Goal: Browse casually: Explore the website without a specific task or goal

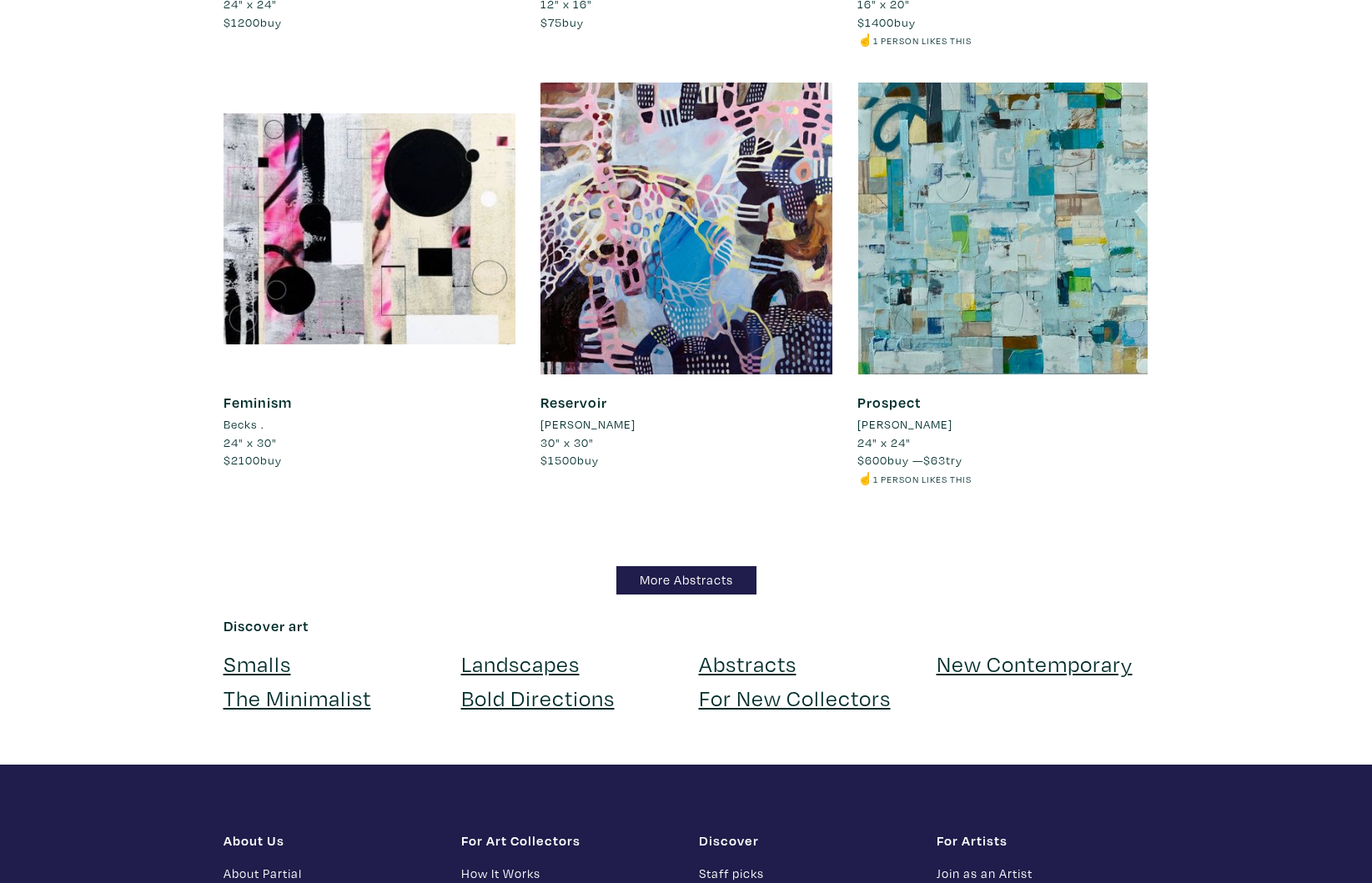
scroll to position [14251, 0]
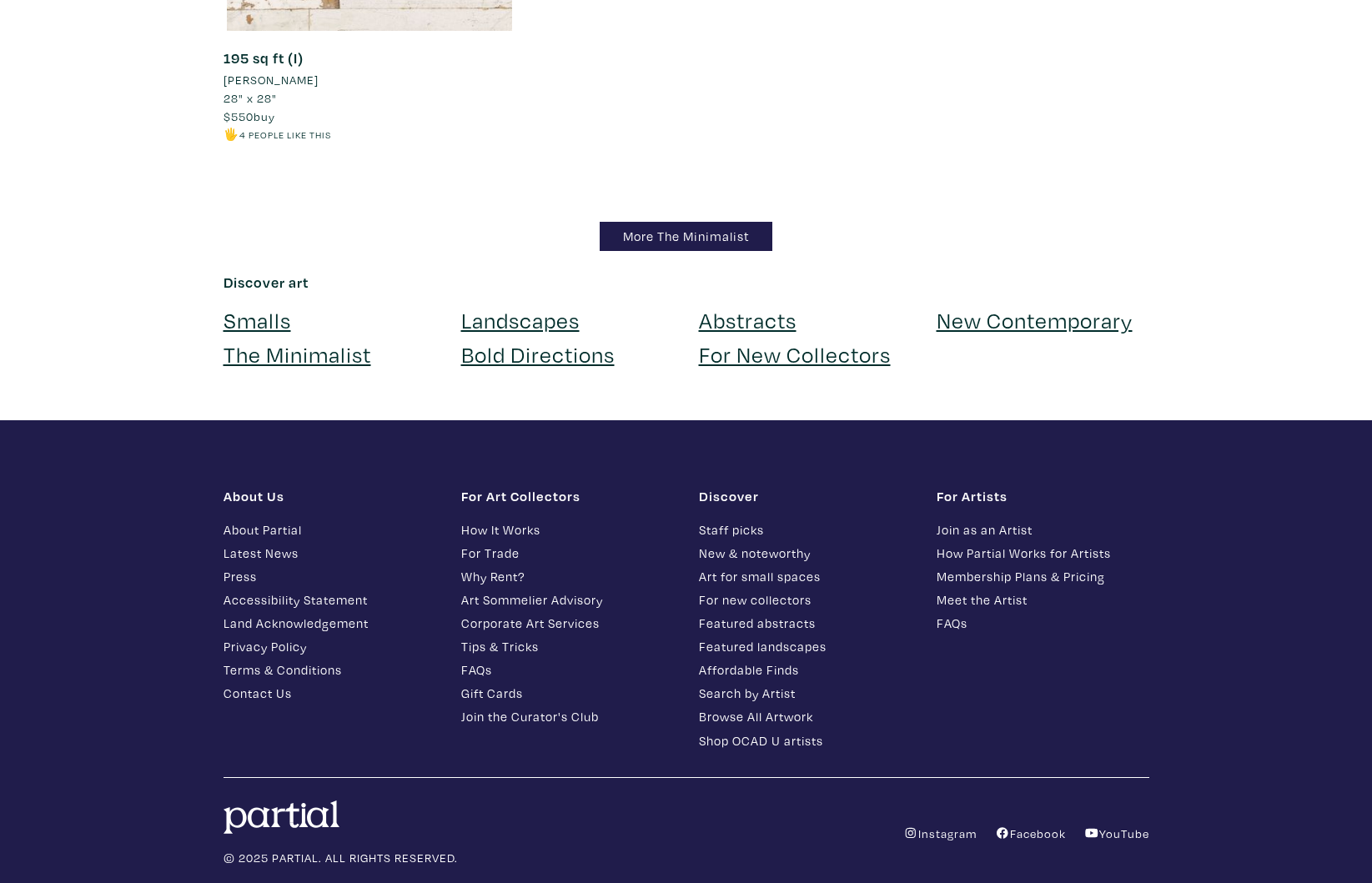
scroll to position [15099, 0]
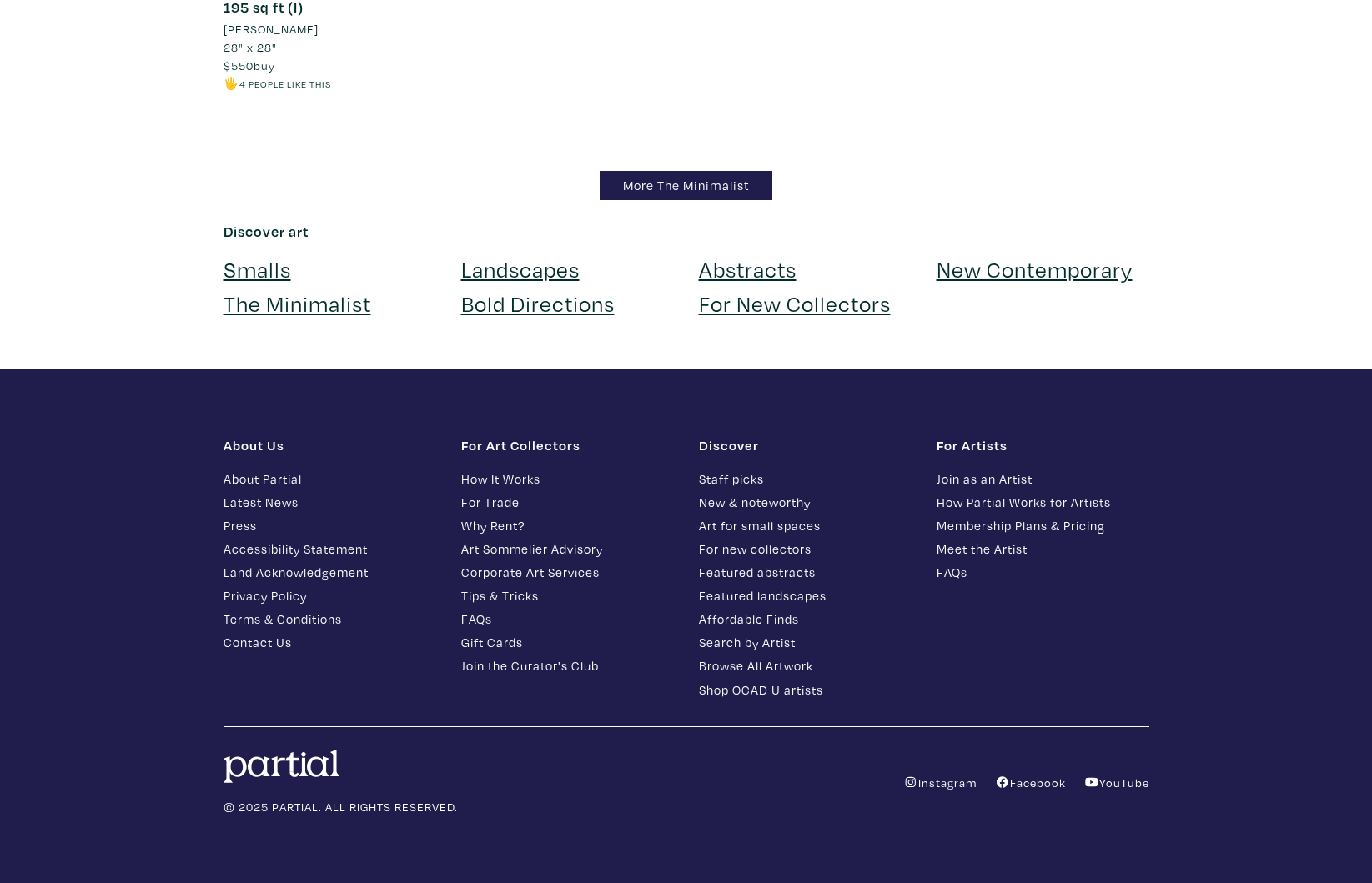
click at [531, 270] on link "Landscapes" at bounding box center [520, 269] width 118 height 29
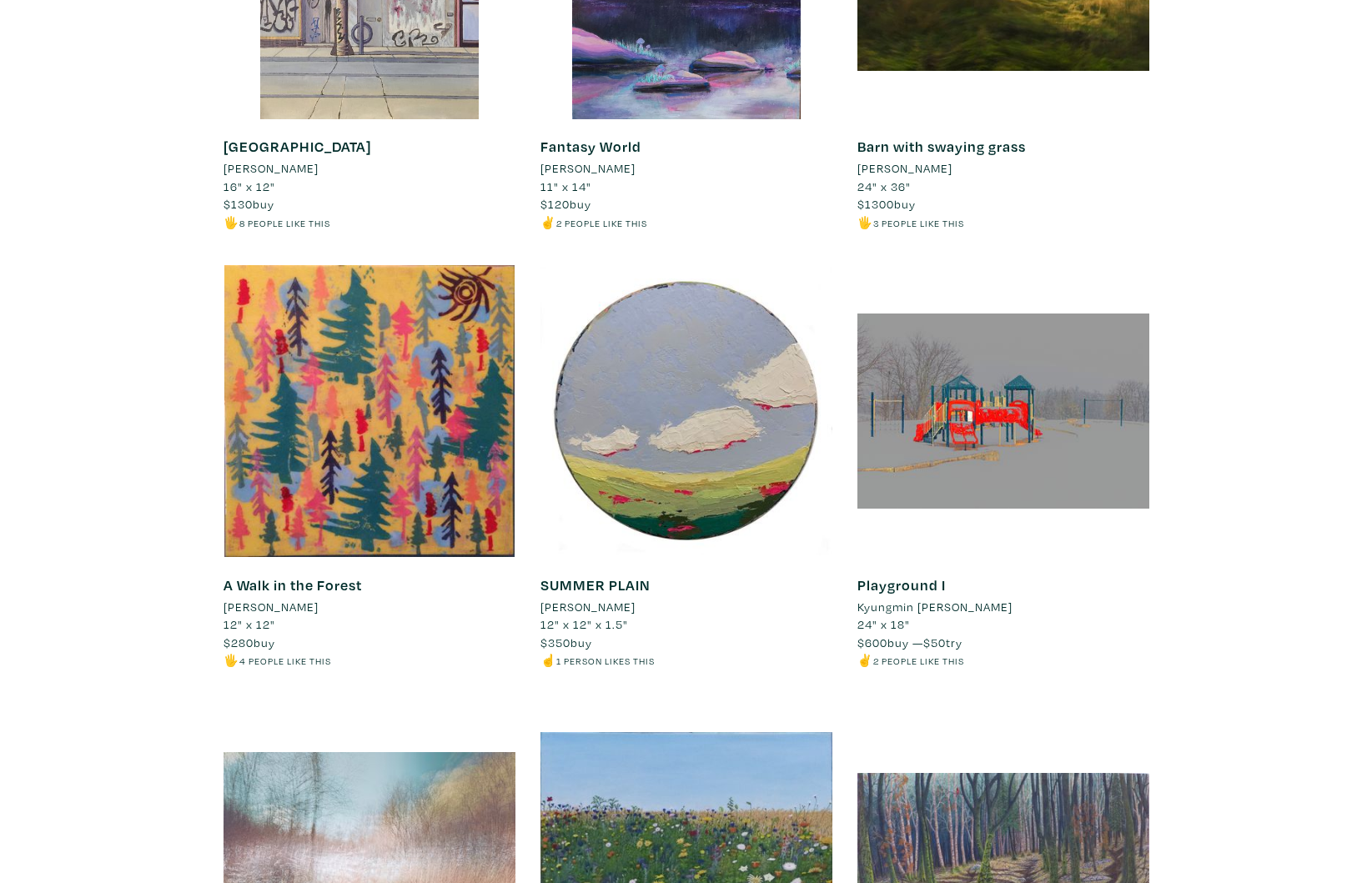
scroll to position [10684, 0]
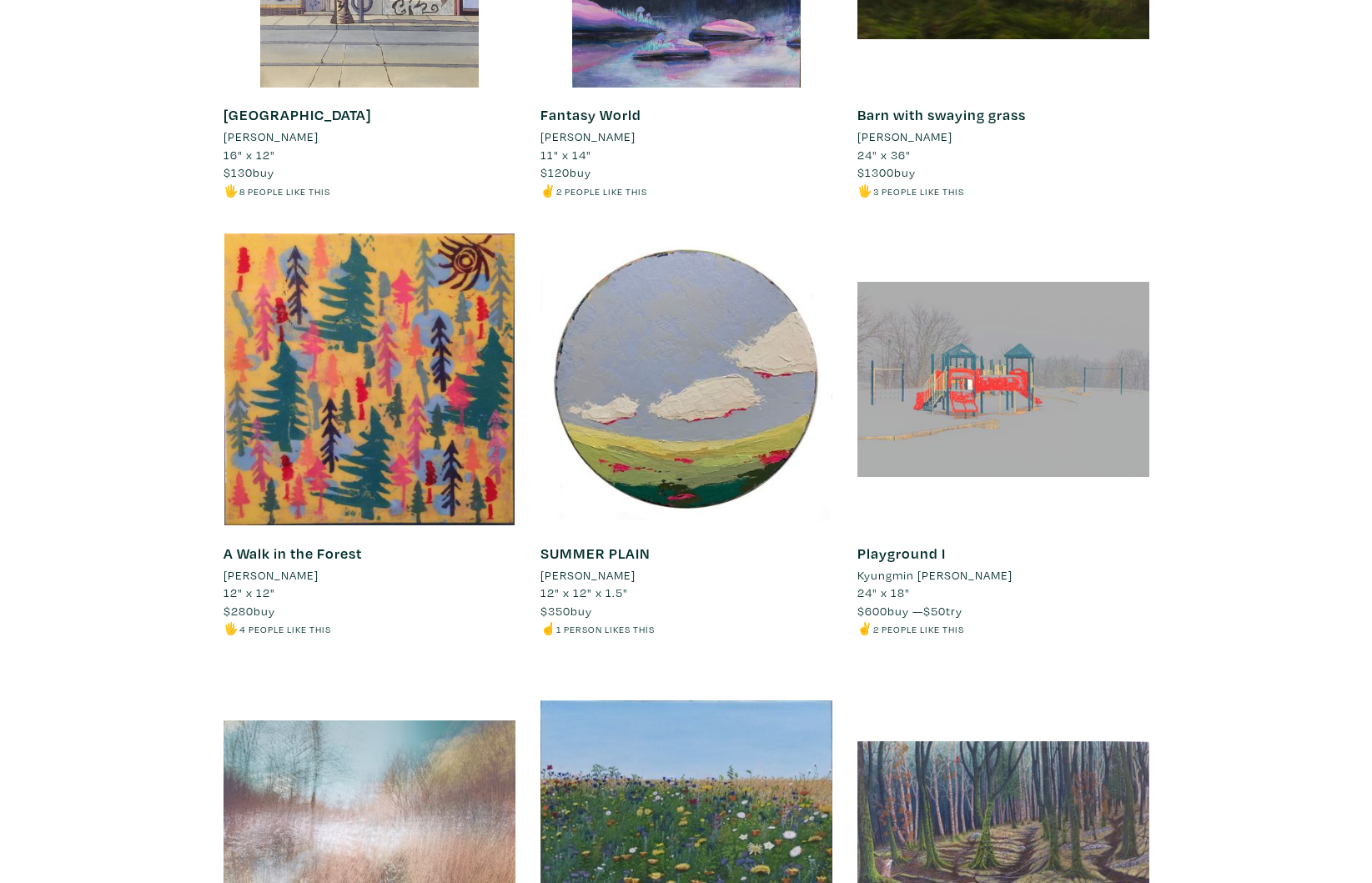
click at [996, 334] on div at bounding box center [1003, 379] width 292 height 292
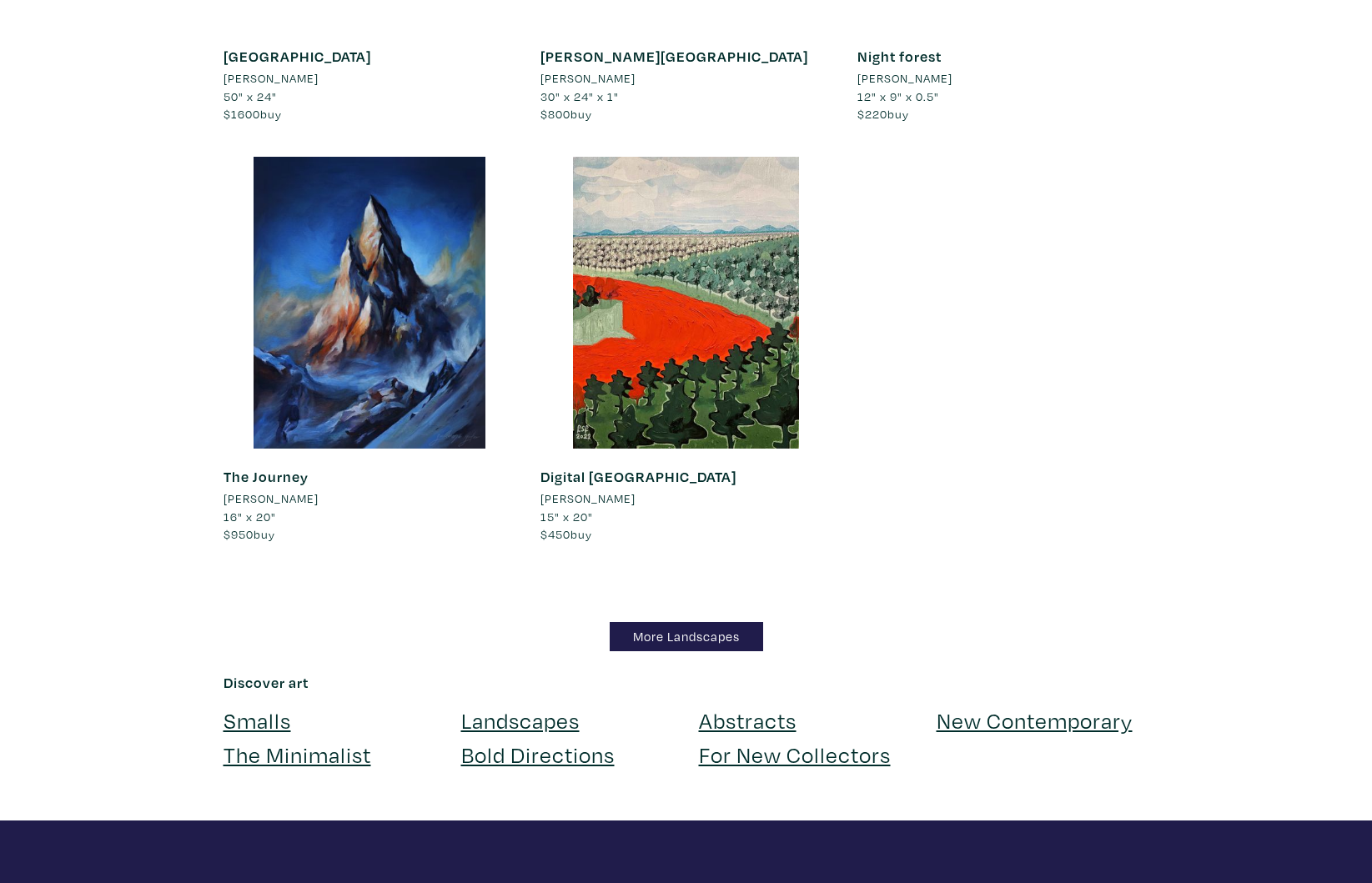
scroll to position [14723, 0]
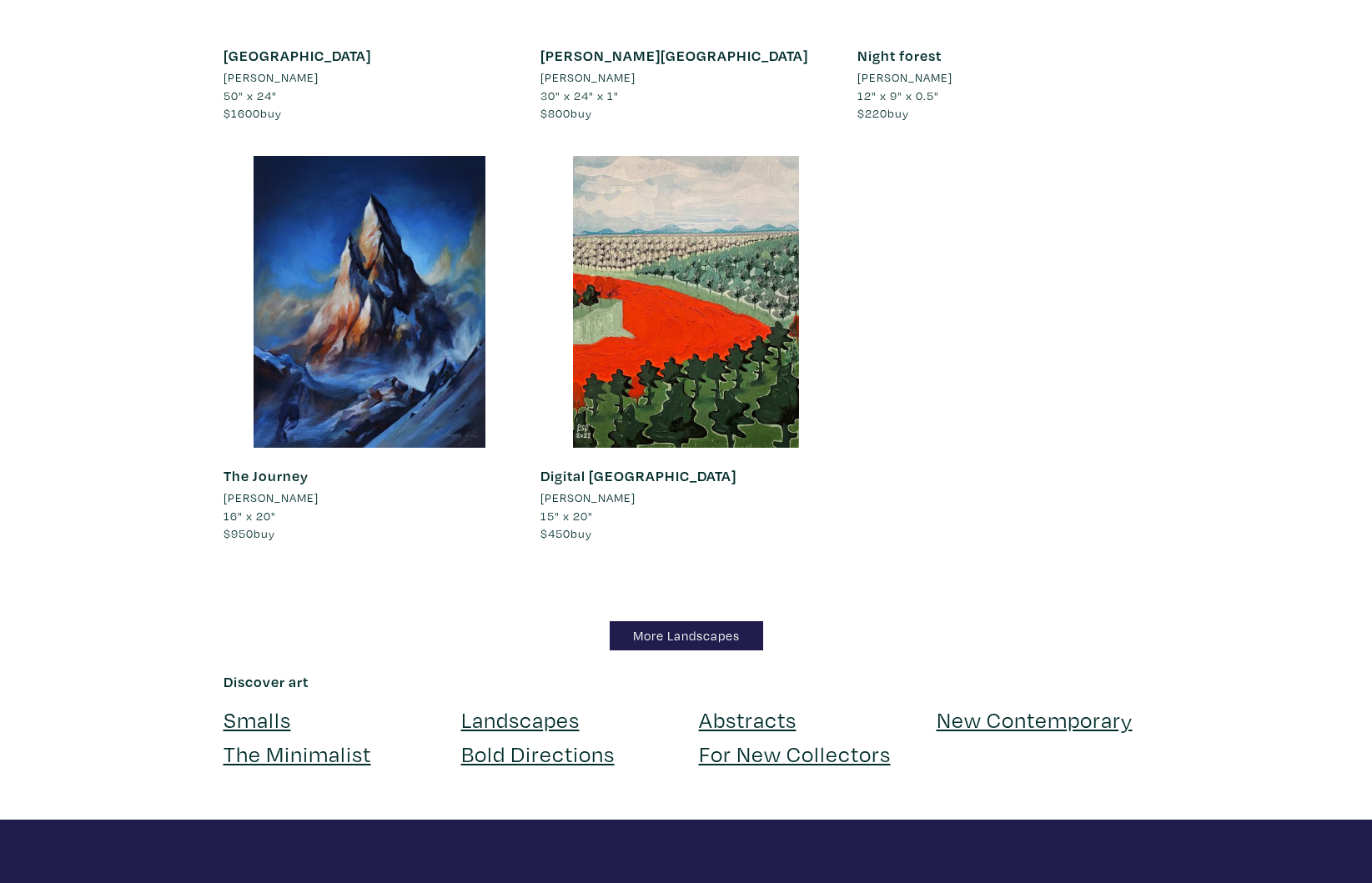
click at [982, 705] on link "New Contemporary" at bounding box center [1034, 719] width 196 height 29
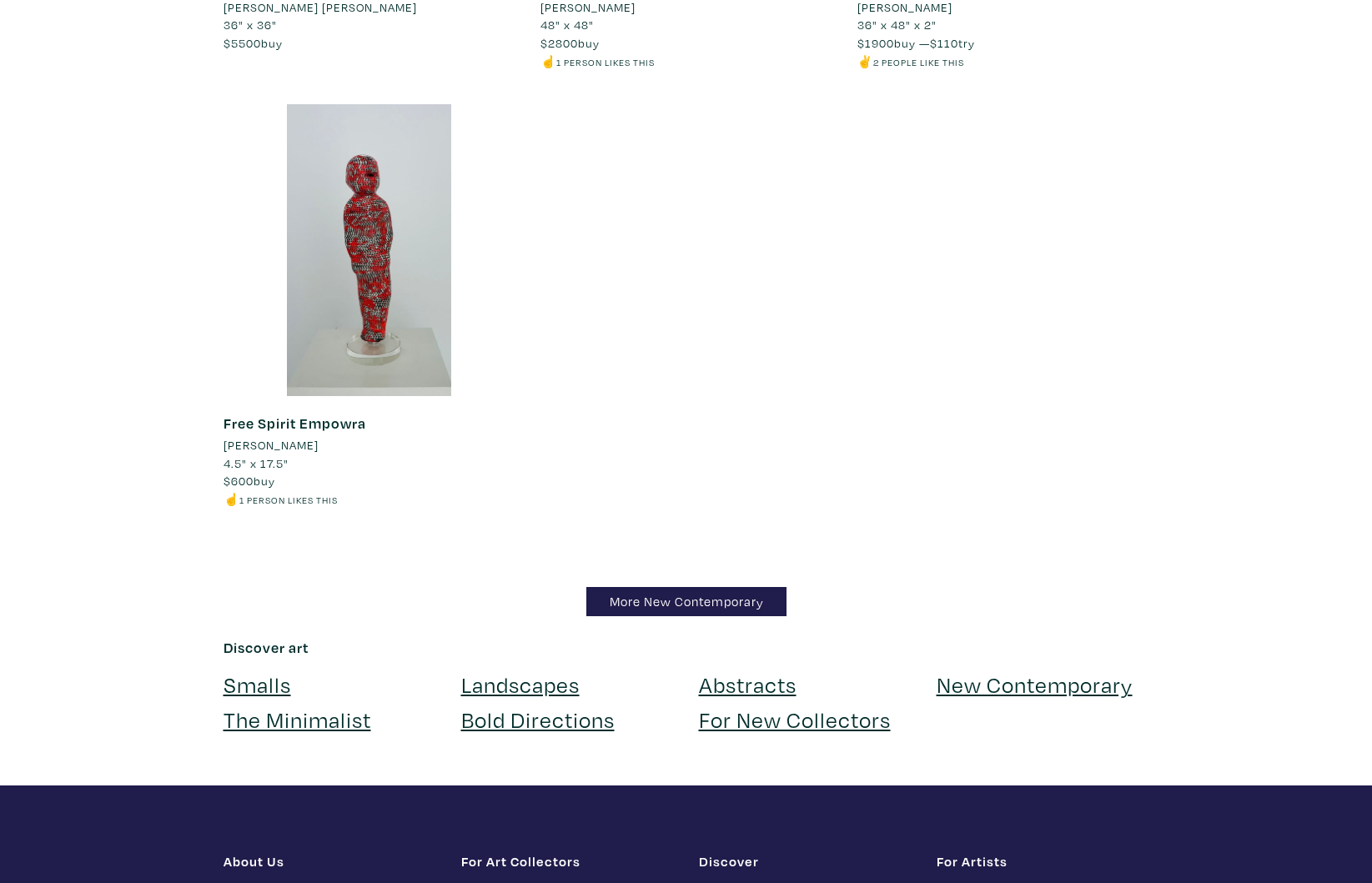
scroll to position [19621, 0]
